Goal: Information Seeking & Learning: Learn about a topic

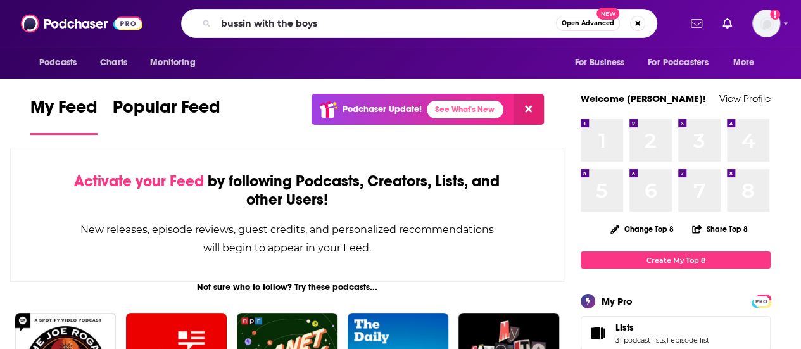
type input "bussin with the boys"
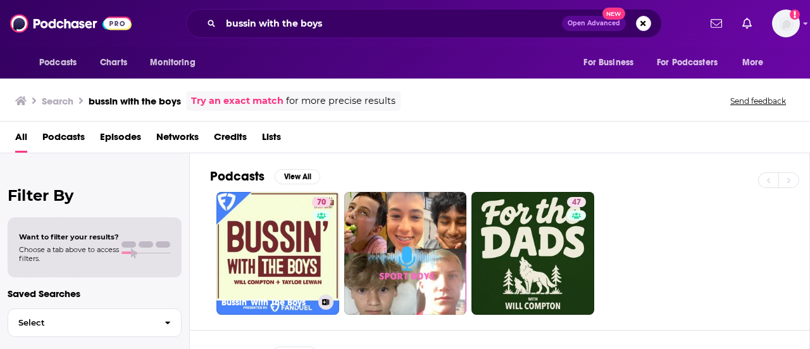
drag, startPoint x: 301, startPoint y: 223, endPoint x: 281, endPoint y: 227, distance: 20.6
click at [281, 227] on link "70 Bussin' With The Boys" at bounding box center [278, 253] width 123 height 123
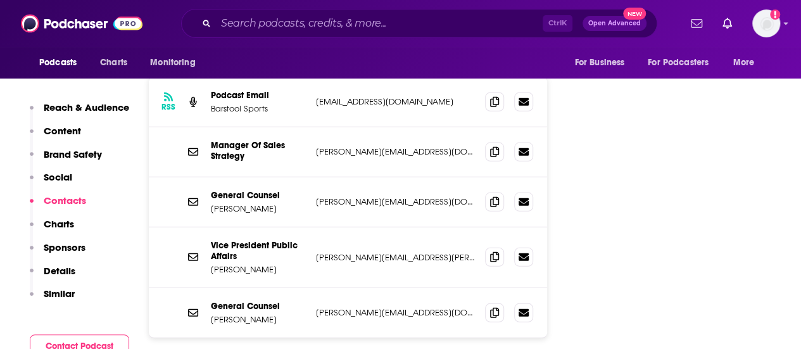
scroll to position [1750, 0]
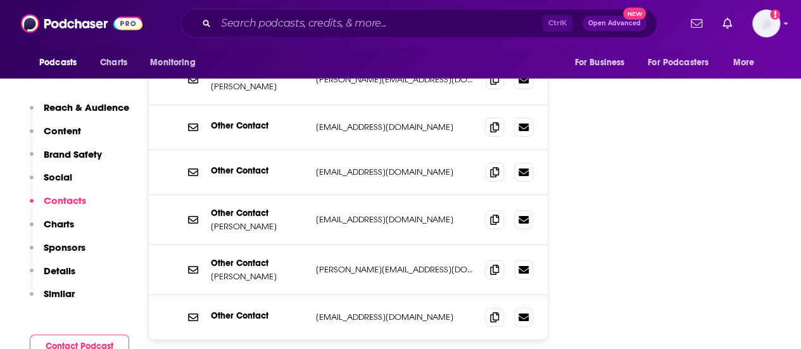
scroll to position [2024, 0]
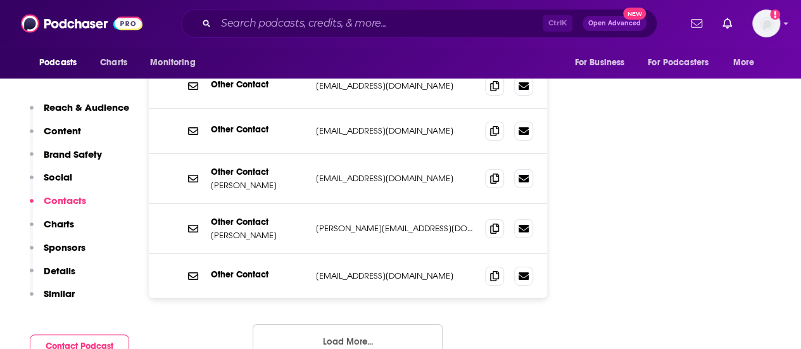
click at [379, 324] on button "Load More..." at bounding box center [348, 341] width 190 height 34
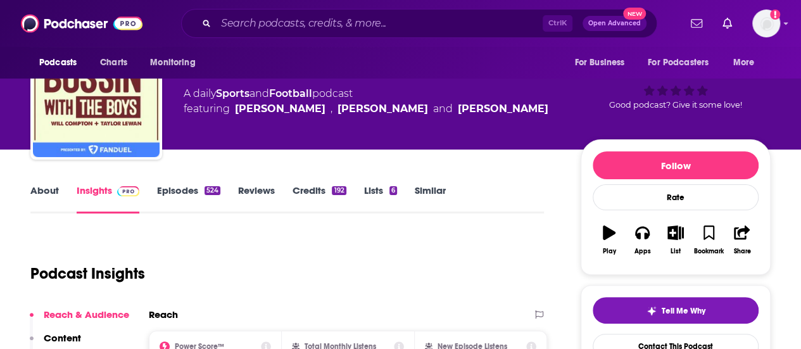
scroll to position [0, 0]
